Goal: Use online tool/utility: Utilize a website feature to perform a specific function

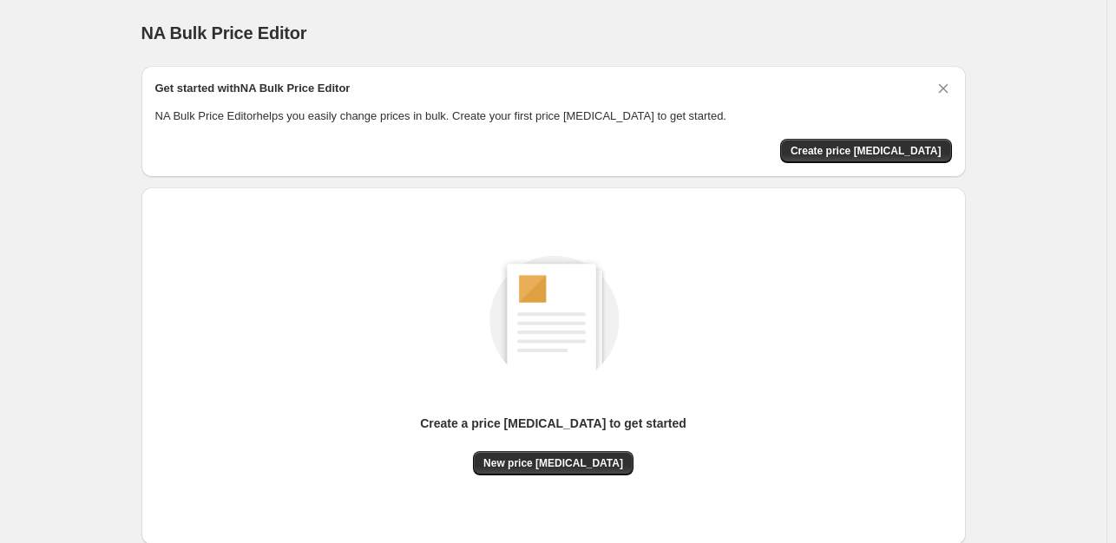
click at [847, 134] on div "Get started with NA Bulk Price Editor NA Bulk Price Editor helps you easily cha…" at bounding box center [553, 121] width 797 height 83
click at [872, 152] on span "Create price [MEDICAL_DATA]" at bounding box center [866, 151] width 151 height 14
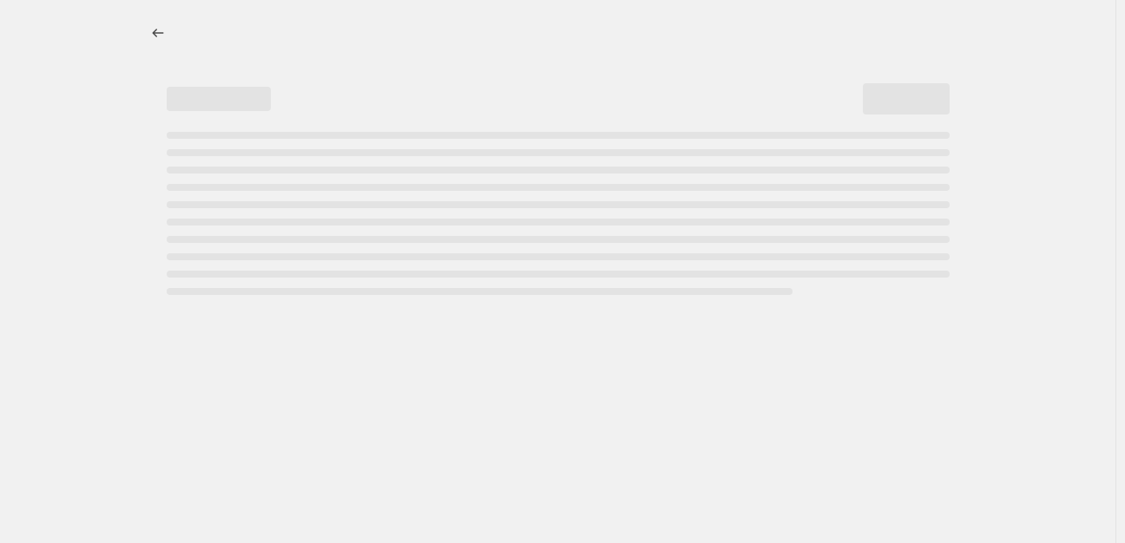
select select "percentage"
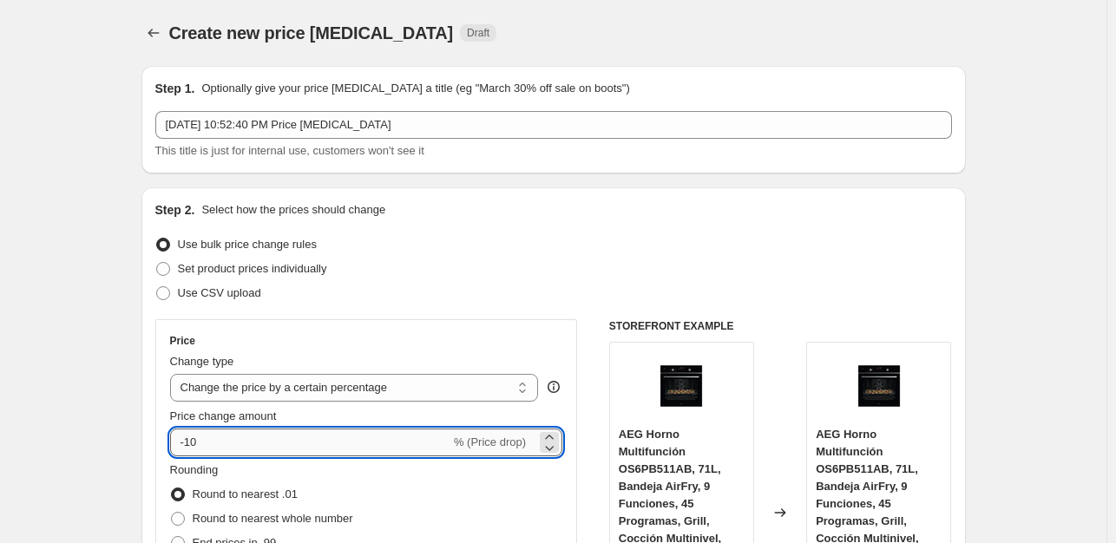
click at [260, 452] on input "-10" at bounding box center [310, 443] width 280 height 28
type input "-1"
type input "-35"
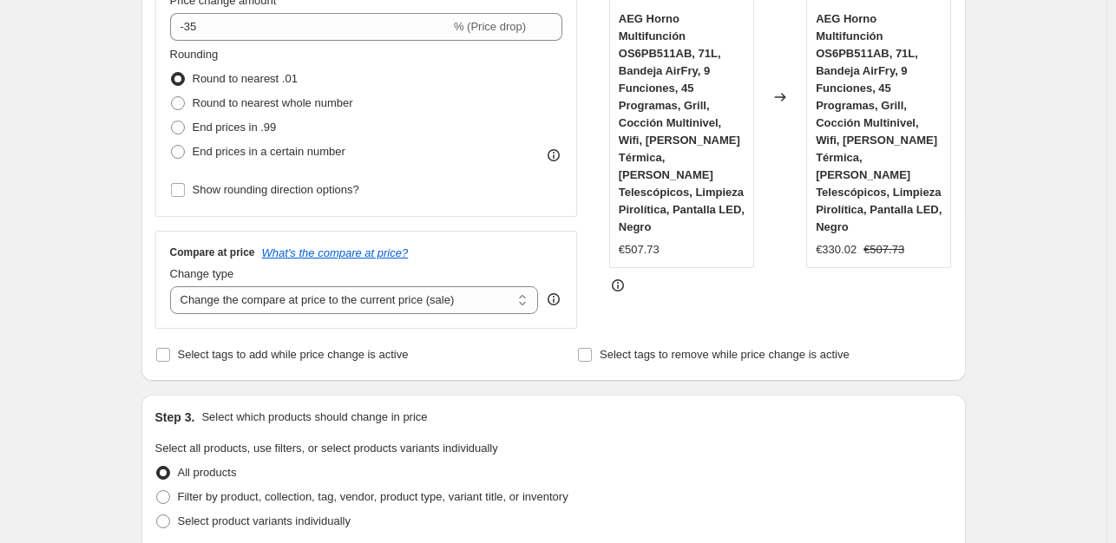
scroll to position [433, 0]
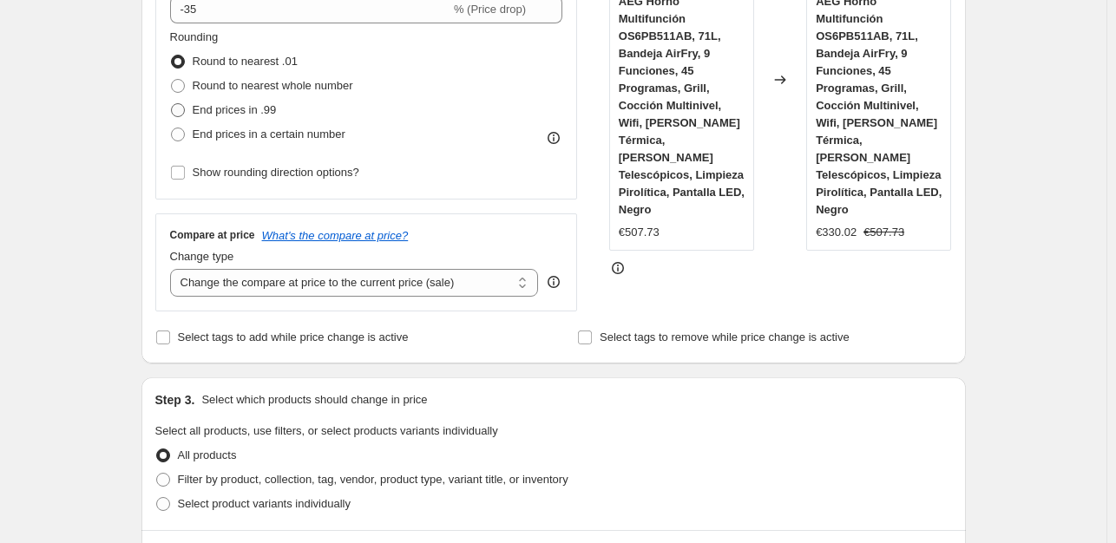
click at [256, 108] on span "End prices in .99" at bounding box center [235, 109] width 84 height 13
click at [172, 104] on input "End prices in .99" at bounding box center [171, 103] width 1 height 1
radio input "true"
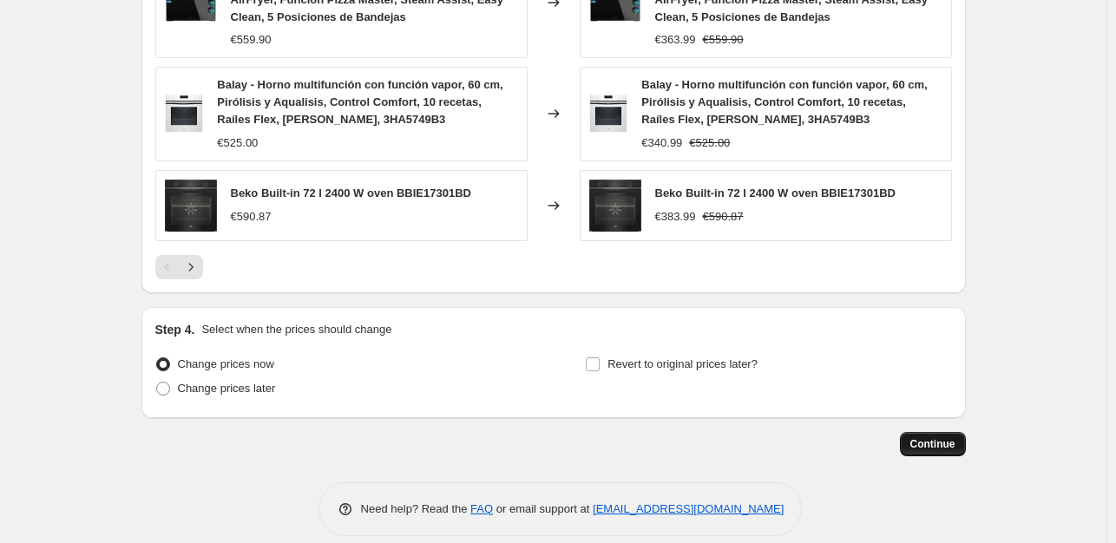
click at [941, 437] on span "Continue" at bounding box center [932, 444] width 45 height 14
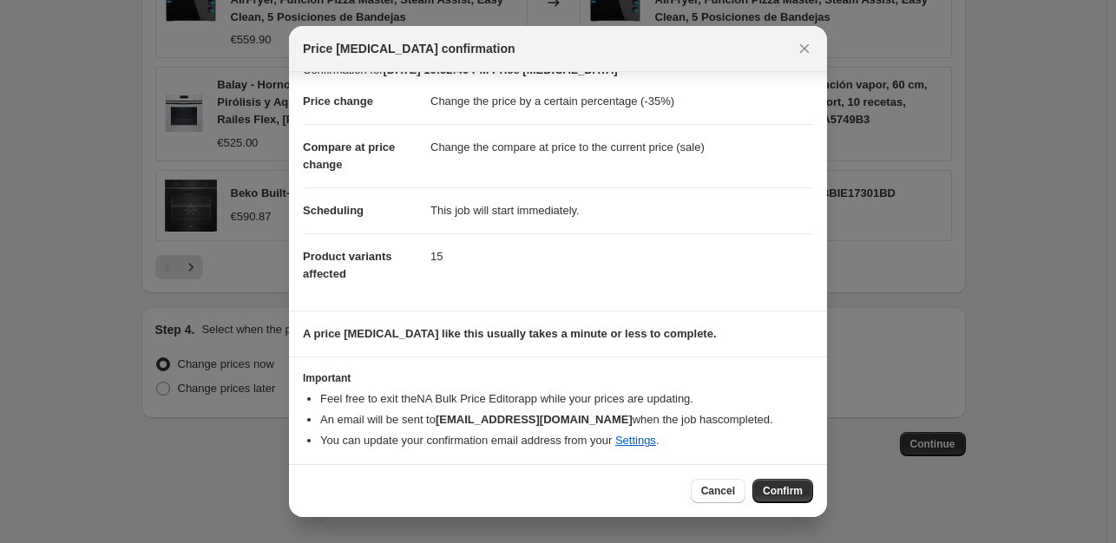
scroll to position [26, 0]
click at [803, 498] on button "Confirm" at bounding box center [782, 491] width 61 height 24
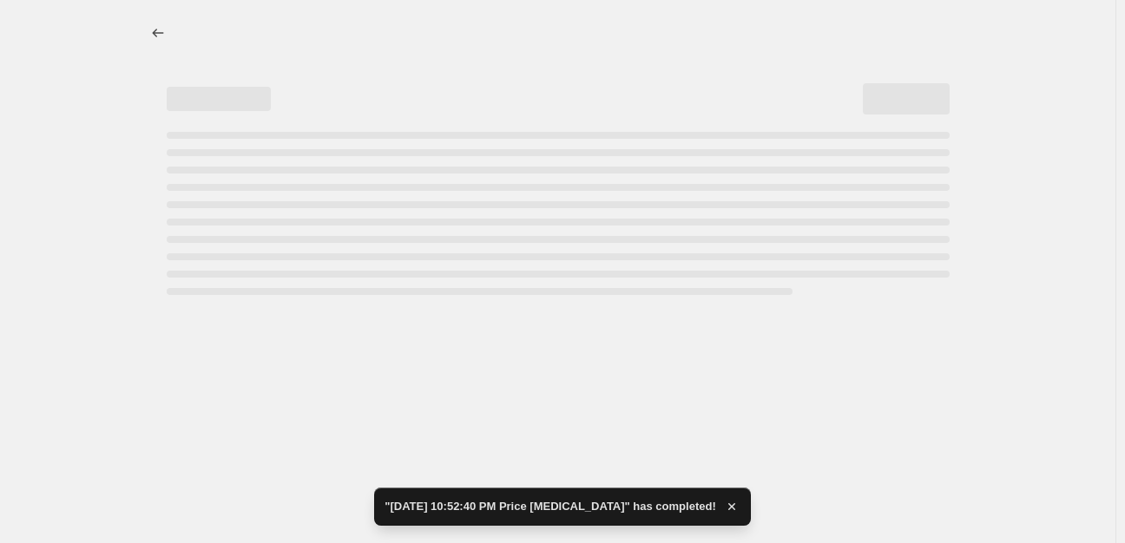
select select "percentage"
